Goal: Transaction & Acquisition: Purchase product/service

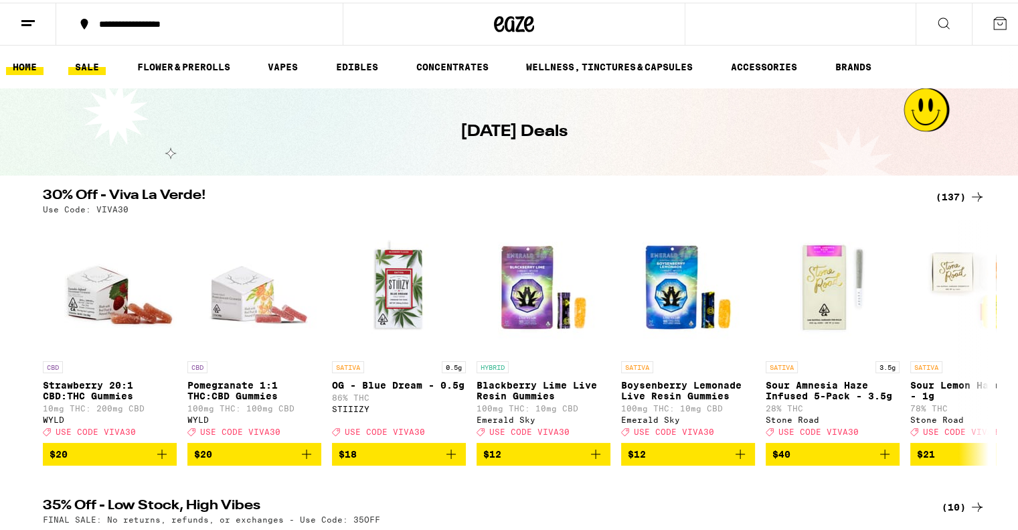
click at [19, 64] on link "HOME" at bounding box center [24, 64] width 37 height 16
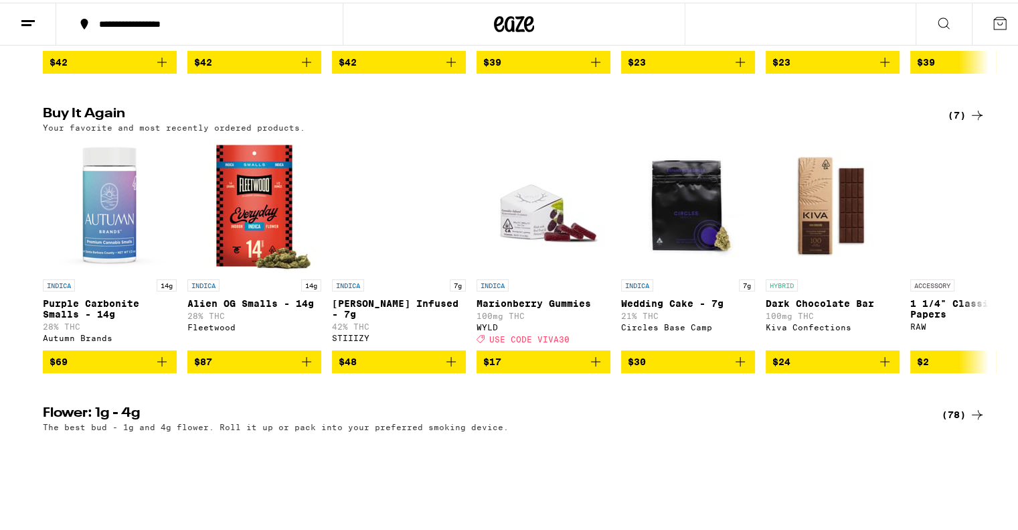
scroll to position [1009, 0]
